Goal: Task Accomplishment & Management: Complete application form

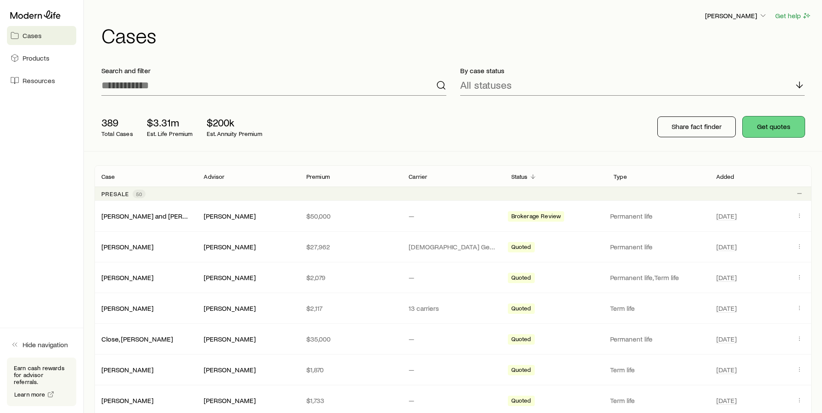
click at [783, 127] on button "Get quotes" at bounding box center [774, 127] width 62 height 21
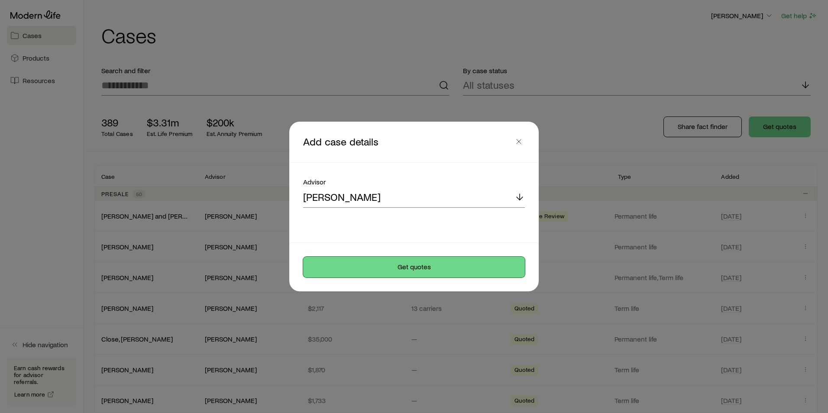
click at [384, 274] on button "Get quotes" at bounding box center [414, 267] width 222 height 21
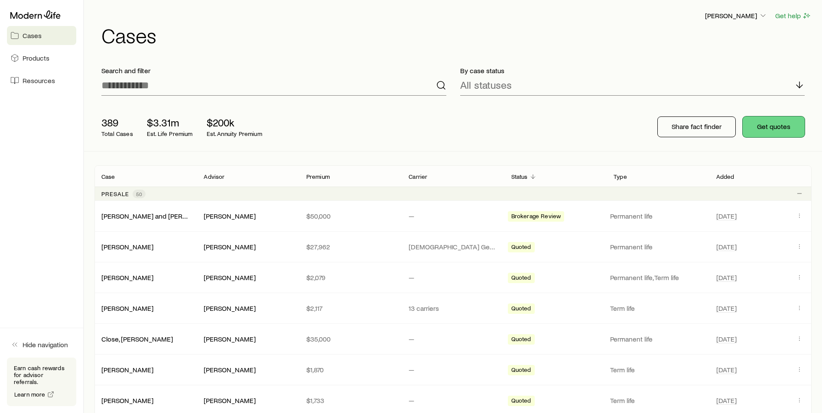
click at [792, 130] on button "Get quotes" at bounding box center [774, 127] width 62 height 21
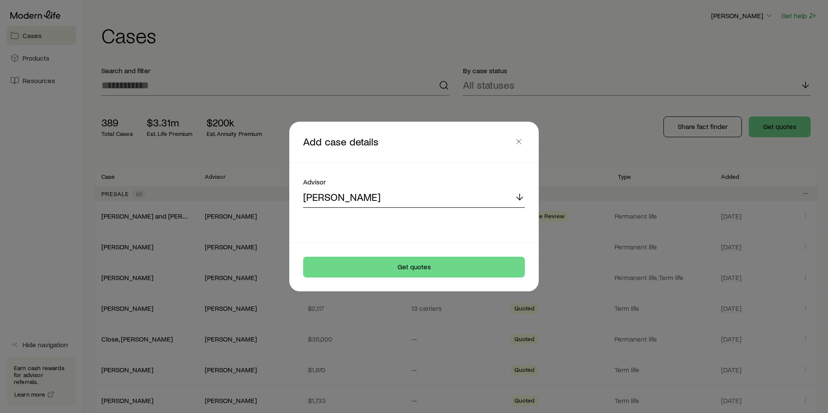
click at [520, 199] on line at bounding box center [520, 197] width 0 height 6
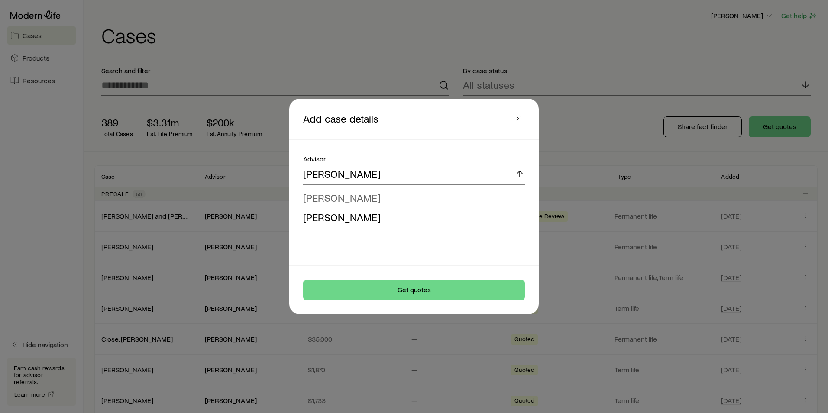
click at [333, 193] on span "[PERSON_NAME]" at bounding box center [342, 198] width 78 height 13
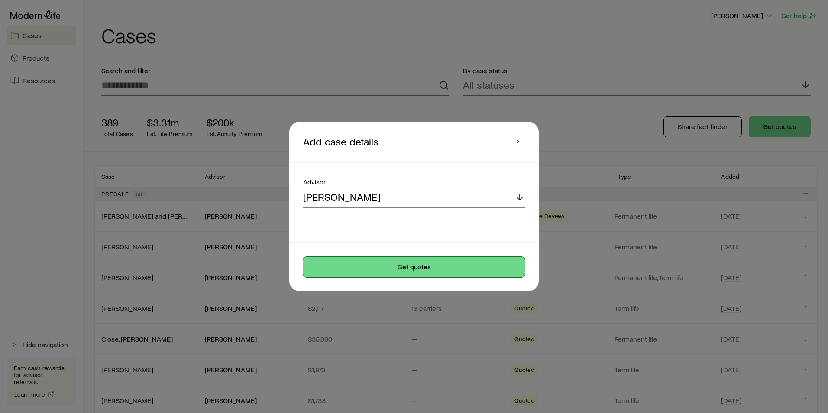
click at [375, 266] on button "Get quotes" at bounding box center [414, 267] width 222 height 21
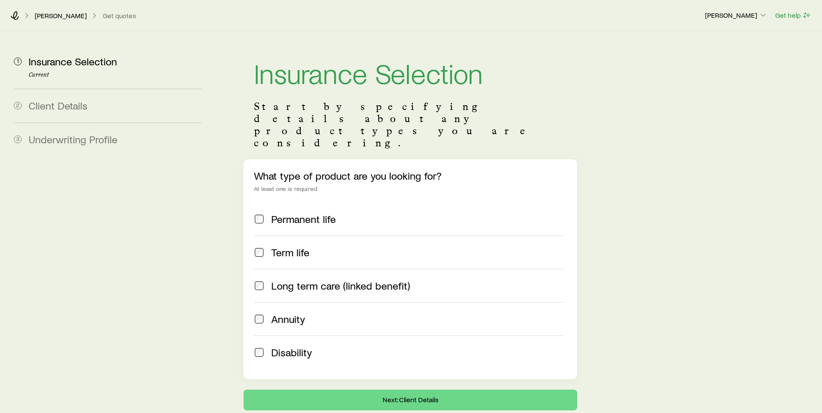
click at [270, 247] on div "Term life" at bounding box center [408, 253] width 309 height 12
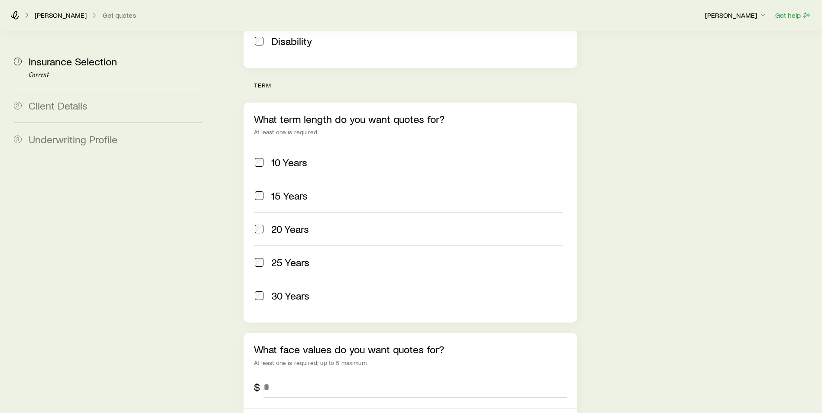
scroll to position [477, 0]
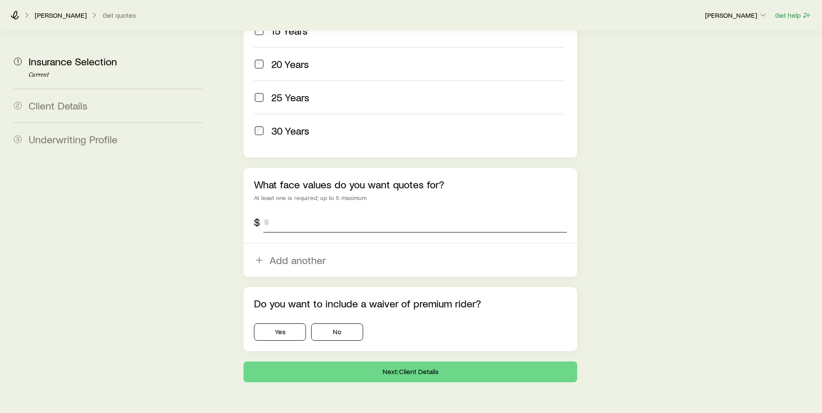
click at [307, 212] on input "tel" at bounding box center [414, 222] width 303 height 21
type input "*********"
drag, startPoint x: 337, startPoint y: 308, endPoint x: 338, endPoint y: 323, distance: 14.4
click at [338, 324] on button "No" at bounding box center [337, 332] width 52 height 17
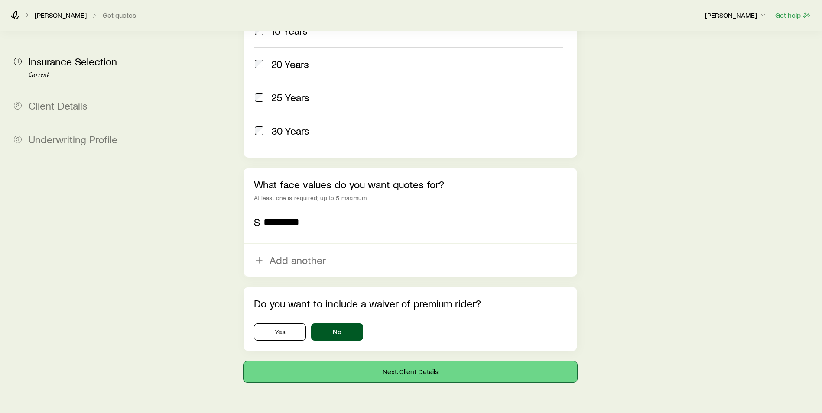
click at [340, 362] on button "Next: Client Details" at bounding box center [411, 372] width 334 height 21
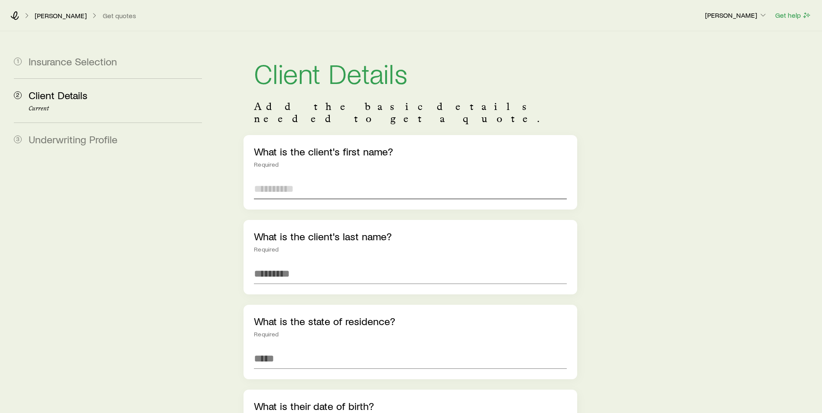
click at [308, 179] on input "text" at bounding box center [410, 189] width 313 height 21
type input "*****"
type input "******"
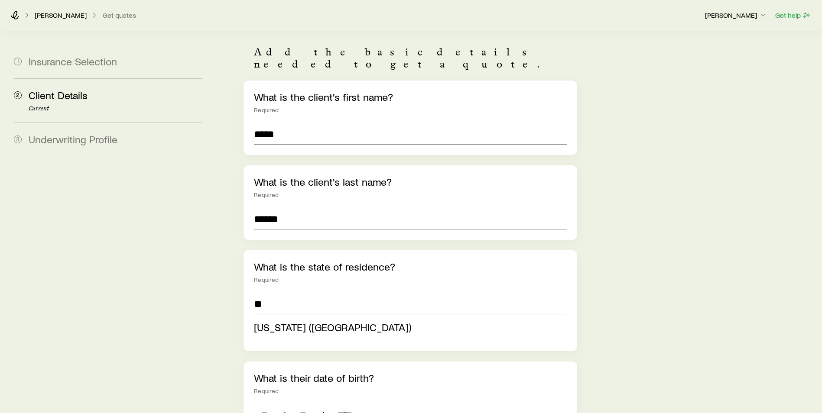
scroll to position [87, 0]
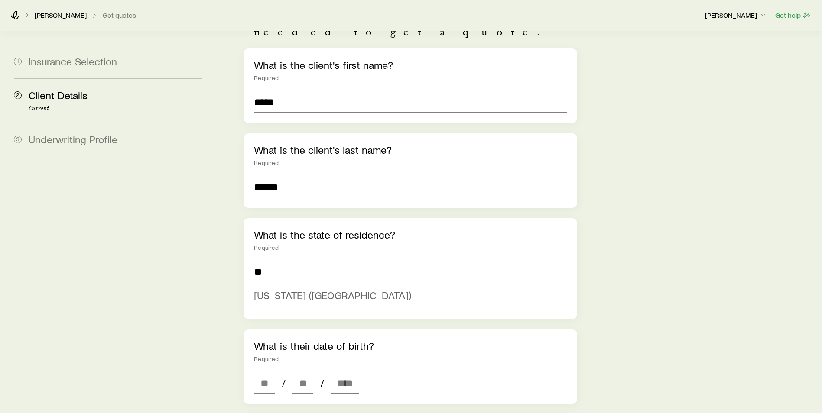
click at [279, 289] on span "[US_STATE] ([GEOGRAPHIC_DATA])" at bounding box center [332, 295] width 157 height 13
type input "**********"
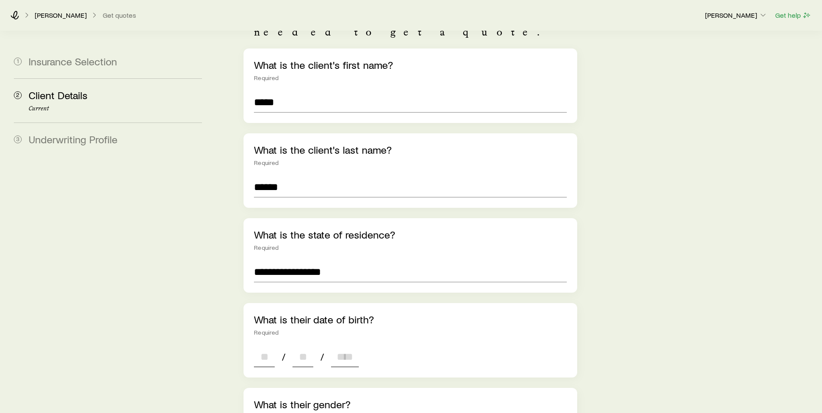
click at [263, 347] on input at bounding box center [264, 357] width 21 height 21
type input "**"
type input "****"
type input "*"
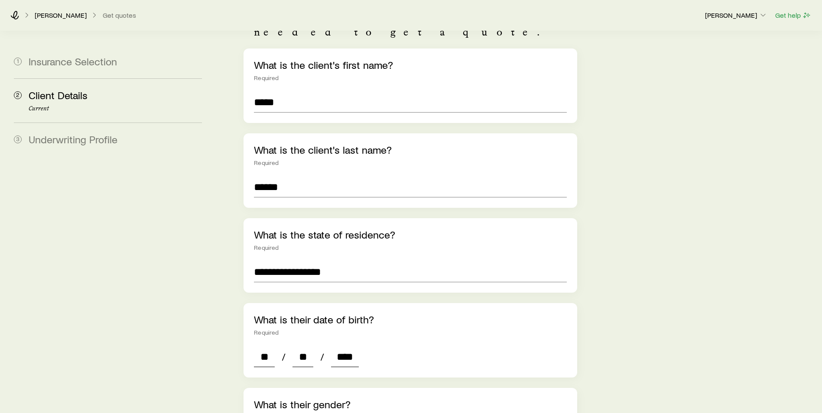
type input "*"
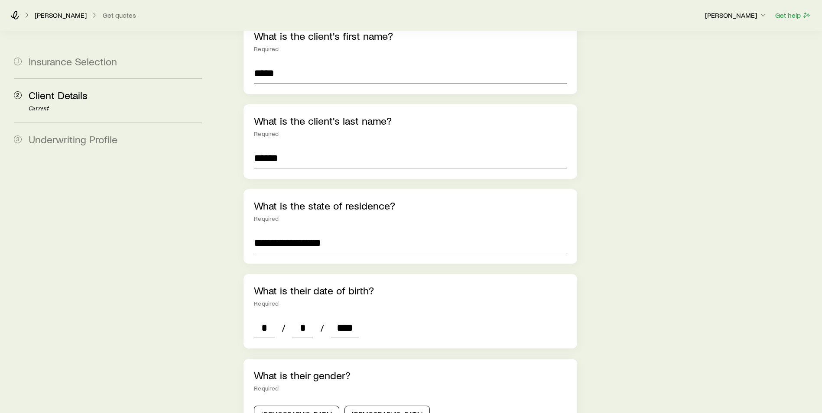
scroll to position [130, 0]
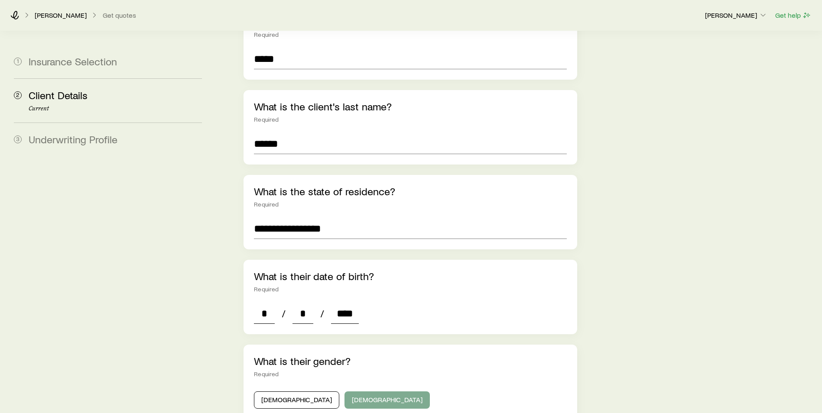
type input "****"
click at [347, 395] on button "[DEMOGRAPHIC_DATA]" at bounding box center [386, 400] width 85 height 17
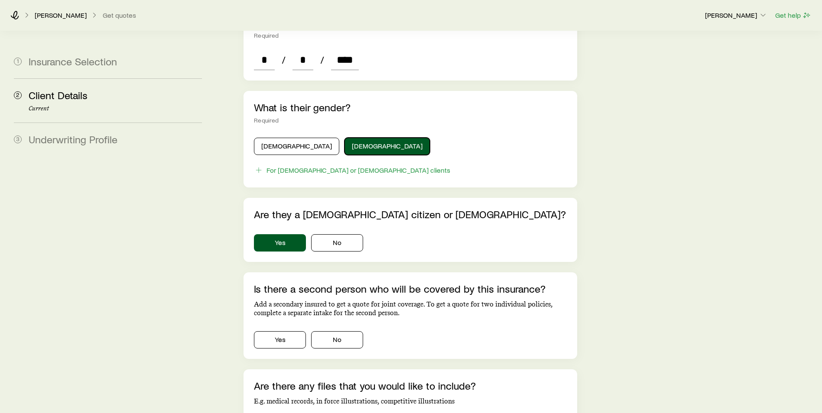
scroll to position [390, 0]
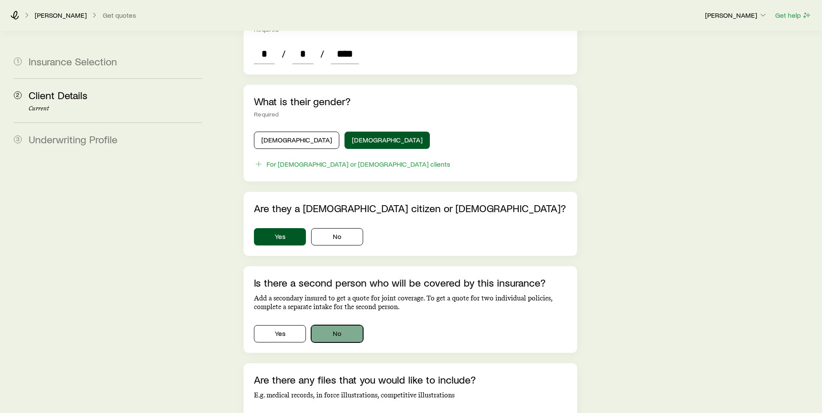
click at [332, 325] on button "No" at bounding box center [337, 333] width 52 height 17
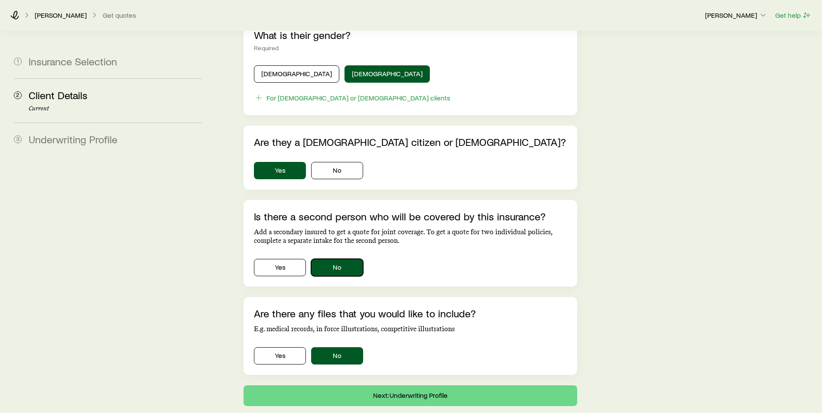
scroll to position [496, 0]
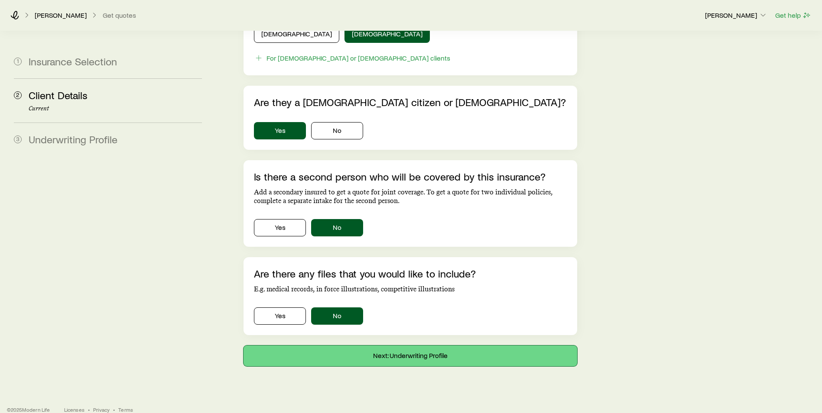
click at [398, 352] on button "Next: Underwriting Profile" at bounding box center [411, 356] width 334 height 21
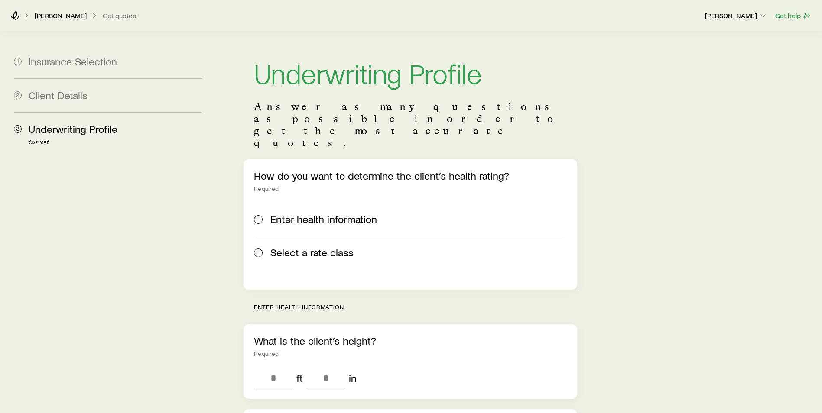
scroll to position [87, 0]
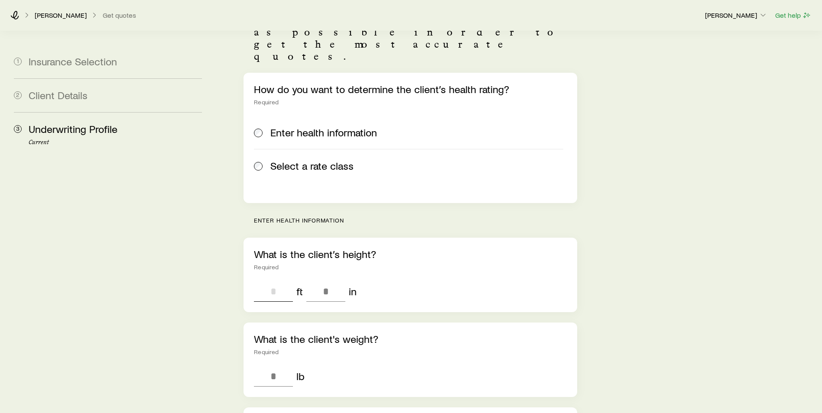
click at [275, 281] on input "tel" at bounding box center [273, 291] width 39 height 21
type input "*"
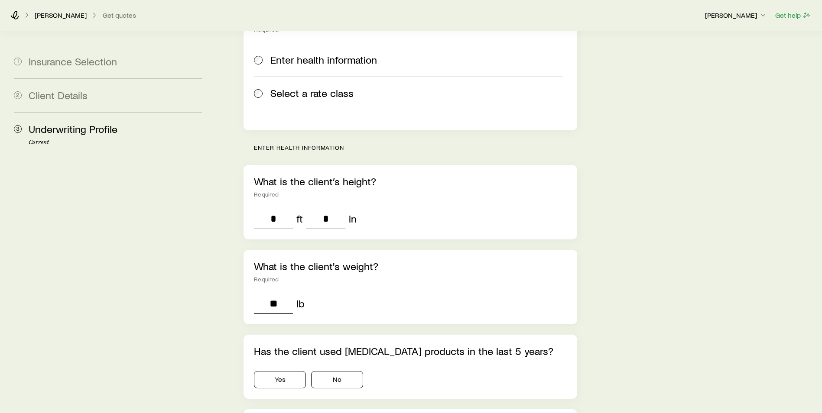
scroll to position [173, 0]
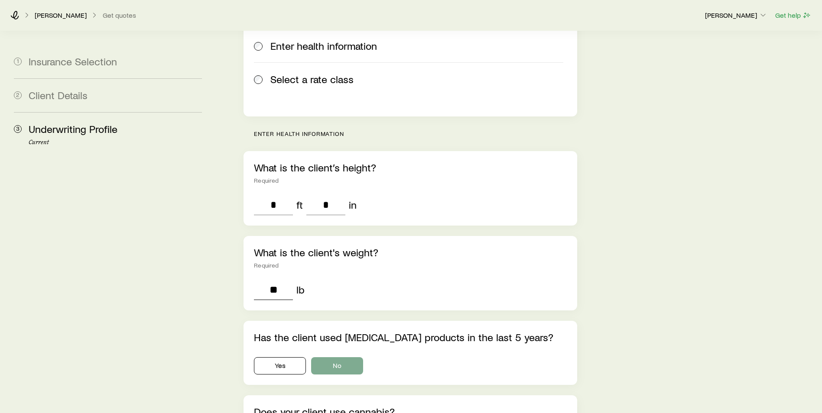
type input "**"
click at [338, 357] on button "No" at bounding box center [337, 365] width 52 height 17
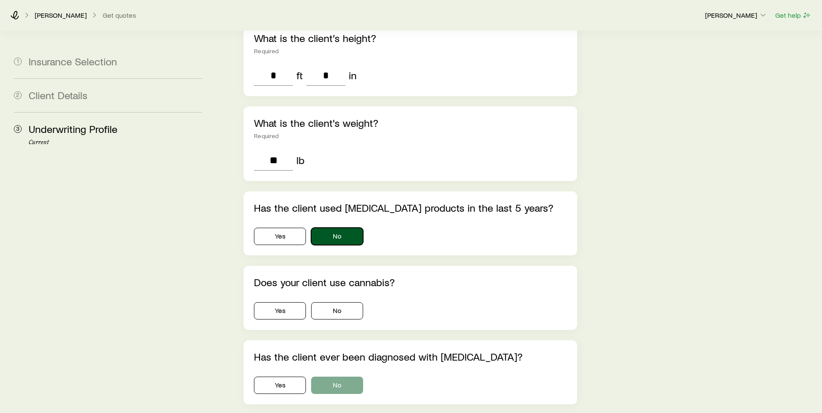
scroll to position [303, 0]
click at [333, 302] on button "No" at bounding box center [337, 310] width 52 height 17
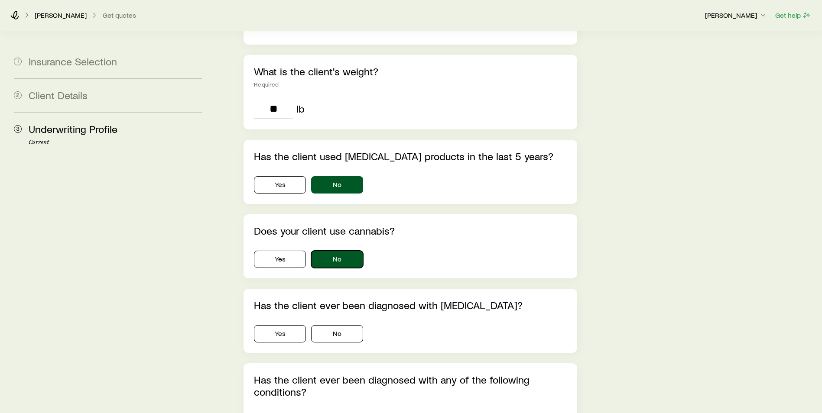
scroll to position [390, 0]
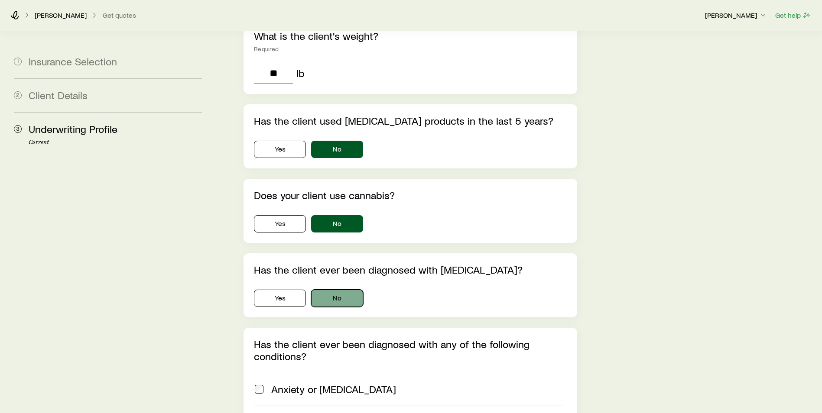
click at [339, 290] on button "No" at bounding box center [337, 298] width 52 height 17
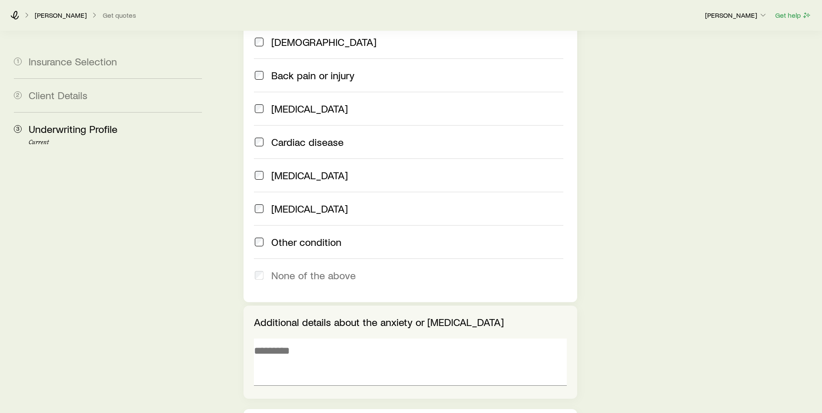
scroll to position [780, 0]
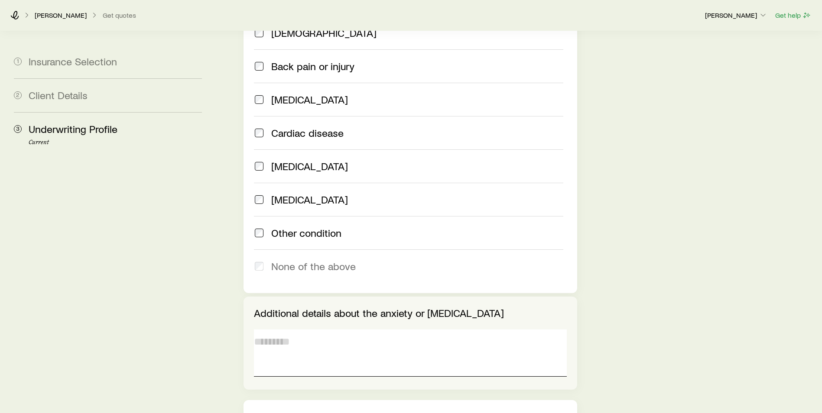
click at [270, 330] on textarea at bounding box center [410, 353] width 313 height 47
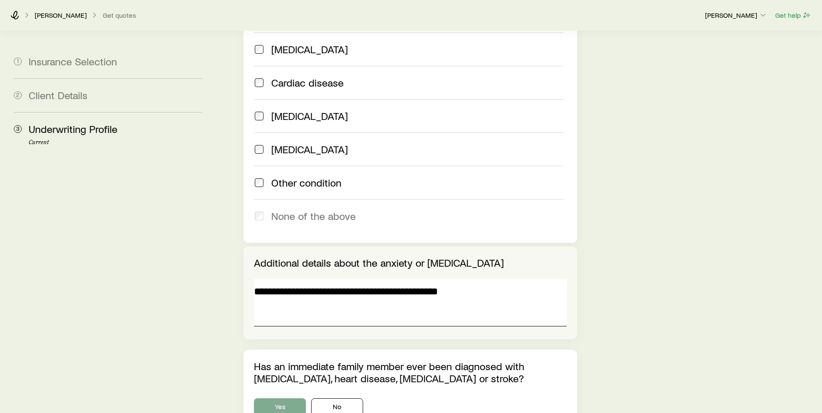
scroll to position [910, 0]
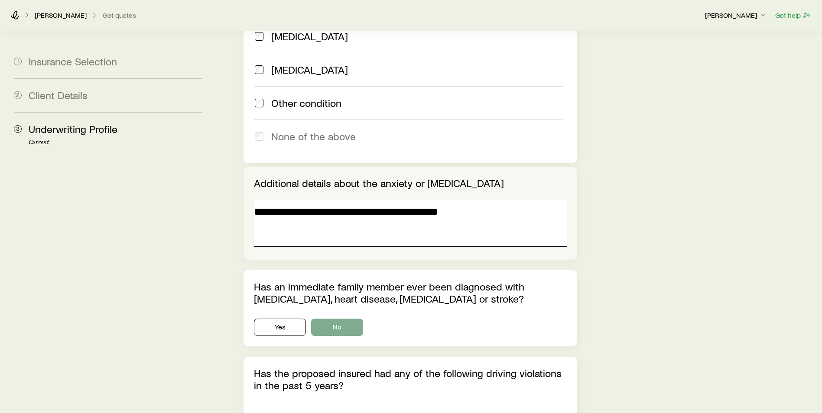
type textarea "**********"
click at [318, 319] on button "No" at bounding box center [337, 327] width 52 height 17
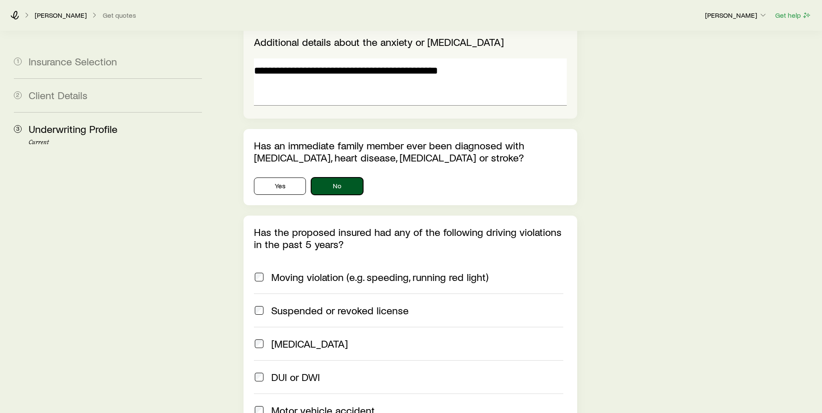
scroll to position [1127, 0]
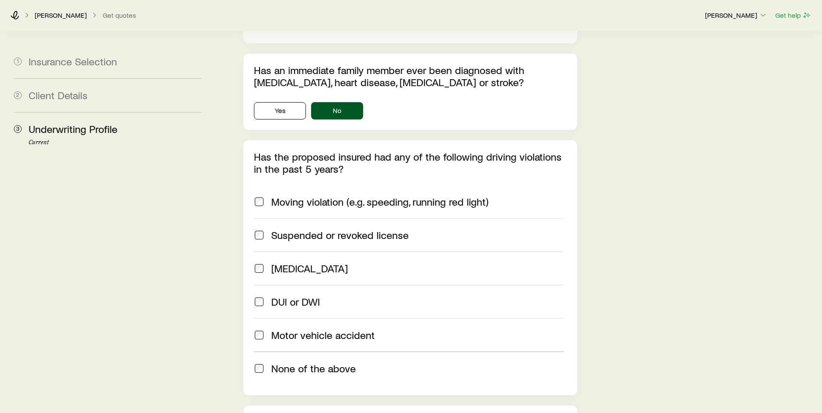
click at [253, 344] on div "Has the proposed insured had any of the following driving violations in the pas…" at bounding box center [411, 267] width 334 height 255
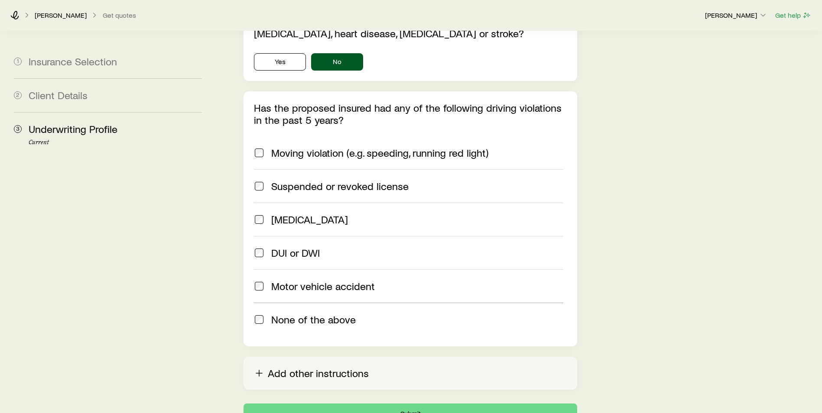
scroll to position [1213, 0]
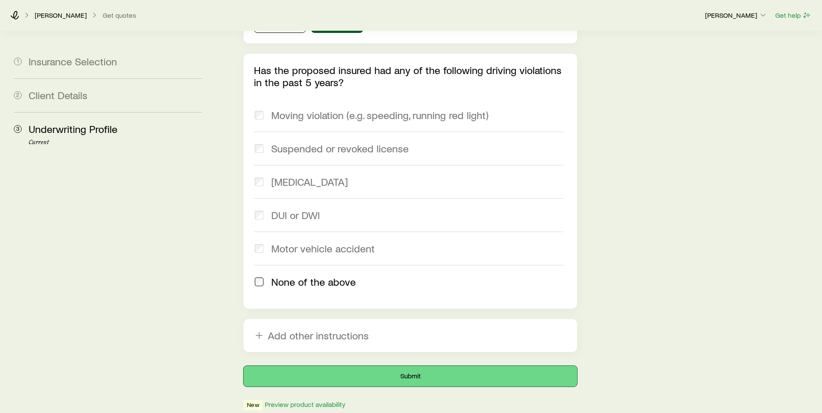
click at [404, 366] on button "Submit" at bounding box center [411, 376] width 334 height 21
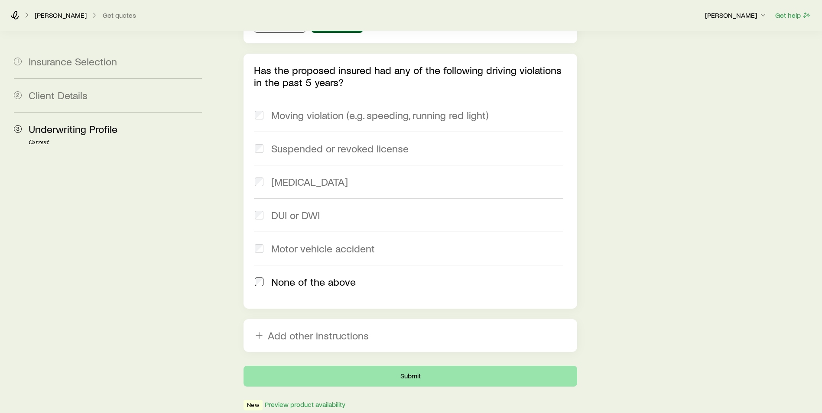
scroll to position [0, 0]
